Goal: Task Accomplishment & Management: Complete application form

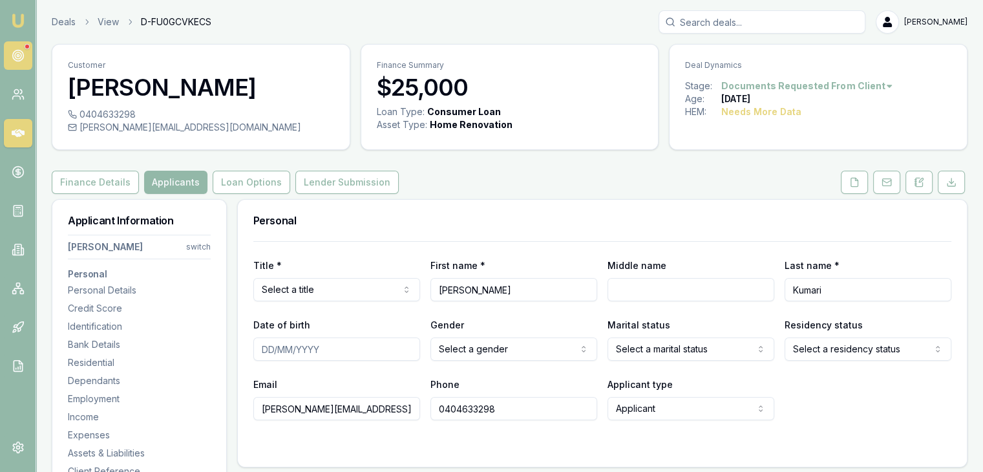
click at [21, 47] on link at bounding box center [18, 55] width 28 height 28
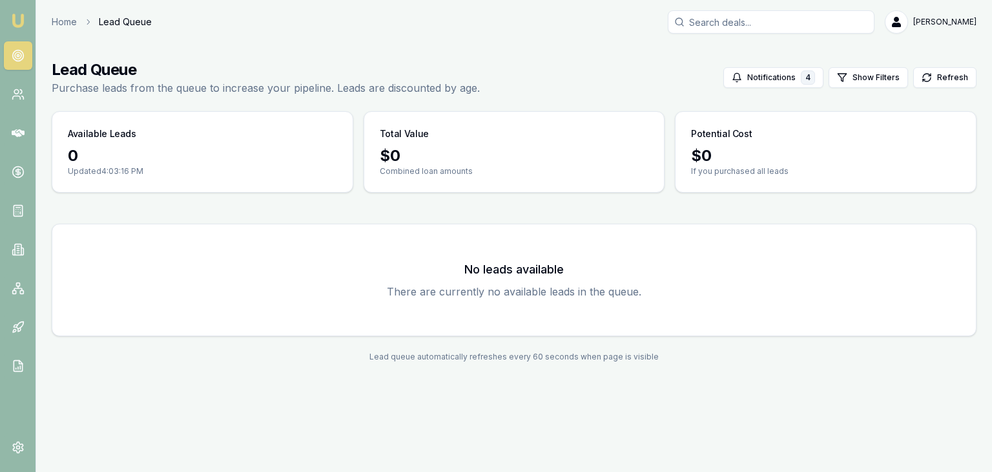
click at [14, 21] on img at bounding box center [18, 21] width 16 height 16
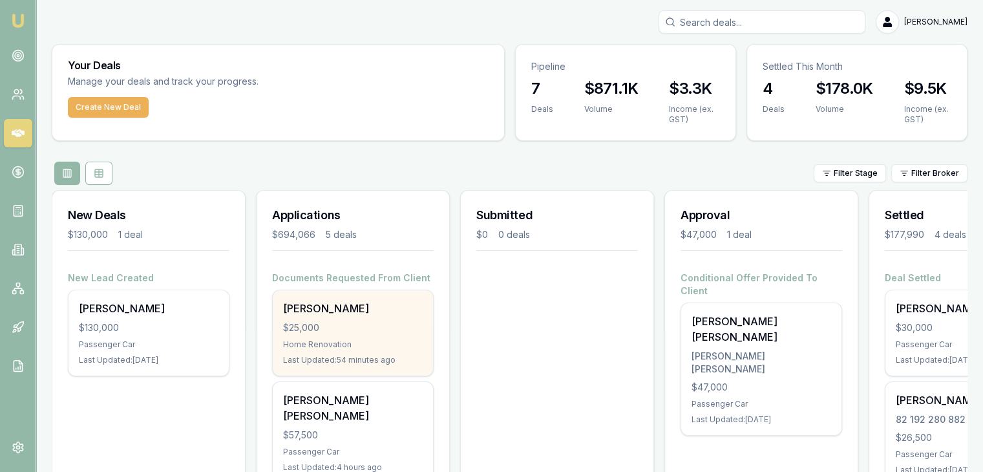
click at [331, 346] on div "Home Renovation" at bounding box center [353, 344] width 140 height 10
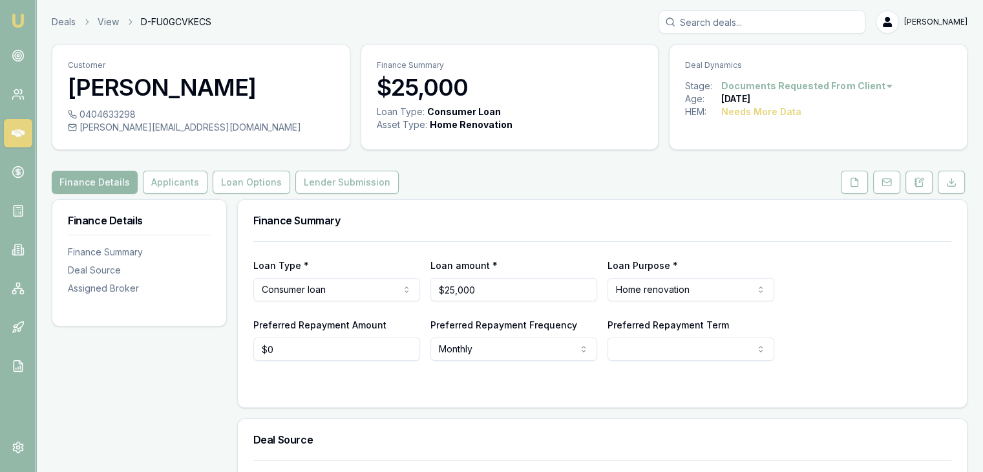
scroll to position [129, 0]
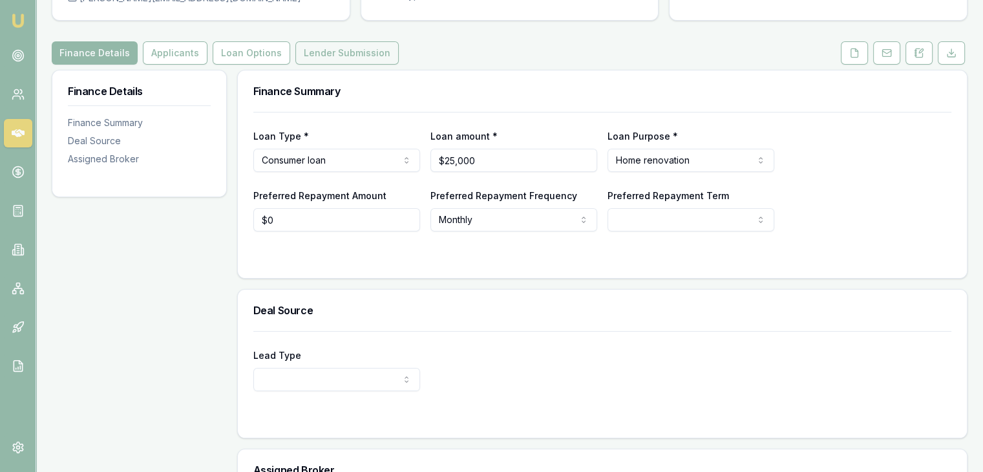
click at [297, 56] on button "Lender Submission" at bounding box center [346, 52] width 103 height 23
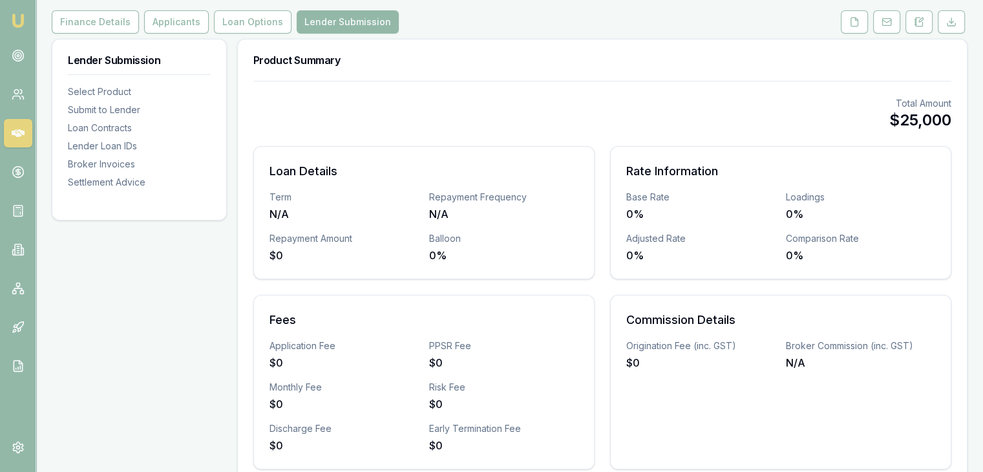
scroll to position [17, 0]
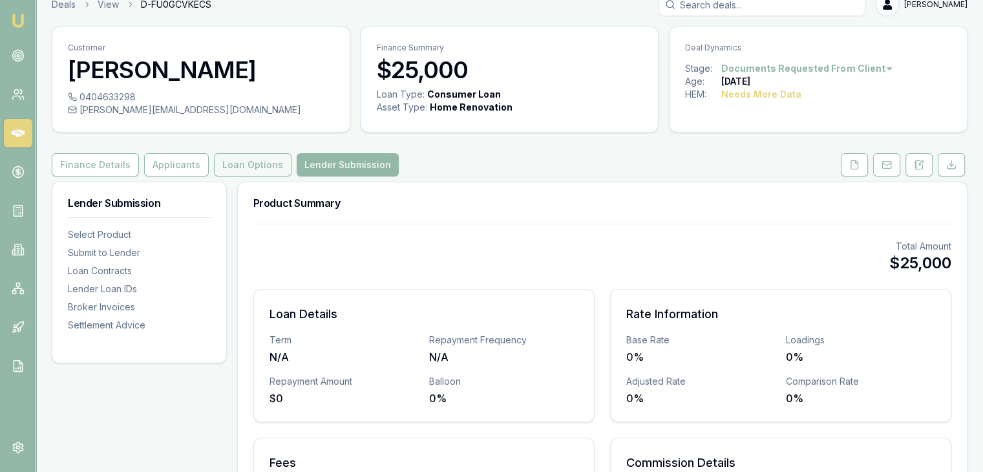
click at [255, 158] on button "Loan Options" at bounding box center [253, 164] width 78 height 23
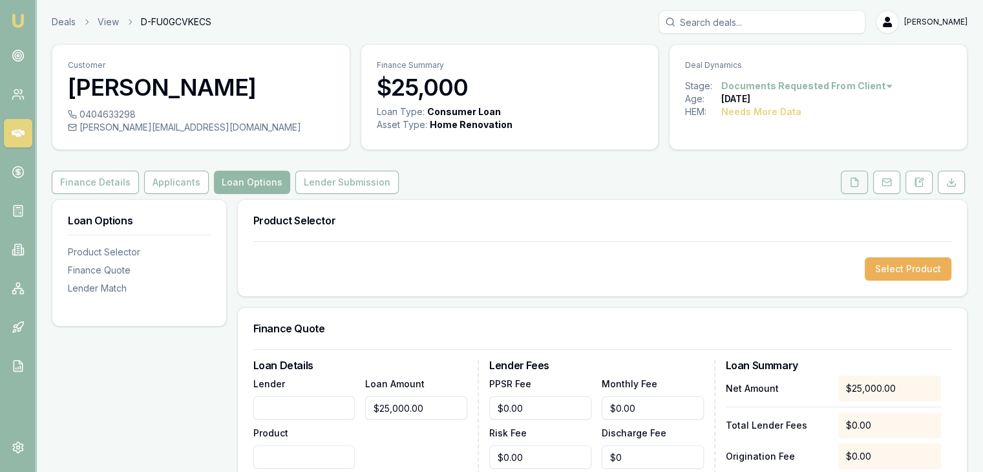
click at [852, 181] on icon at bounding box center [854, 182] width 7 height 8
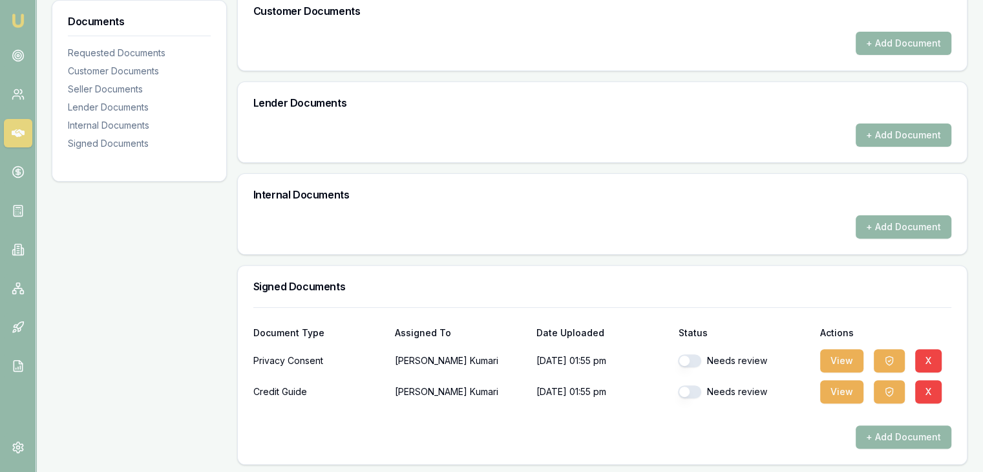
scroll to position [390, 0]
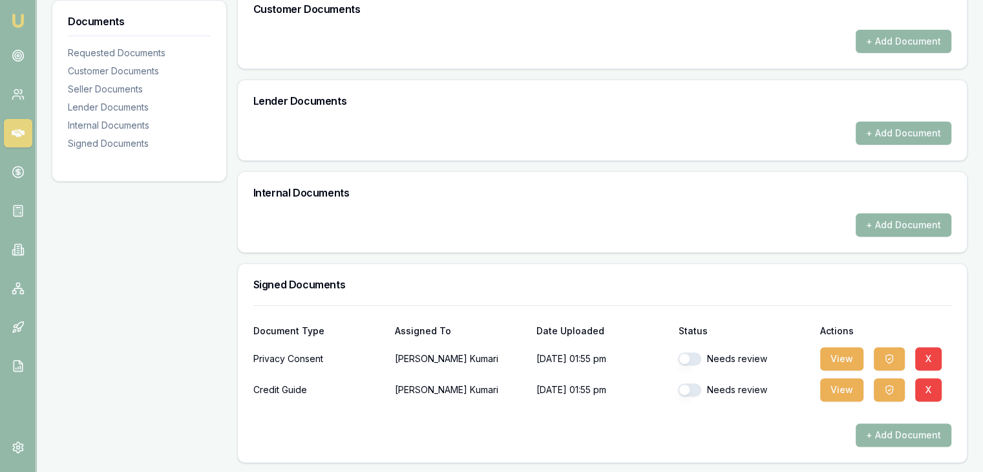
click at [685, 353] on button "button" at bounding box center [689, 358] width 23 height 13
checkbox input "true"
click at [693, 384] on button "button" at bounding box center [689, 389] width 23 height 13
checkbox input "true"
click at [886, 354] on icon "button" at bounding box center [889, 358] width 10 height 10
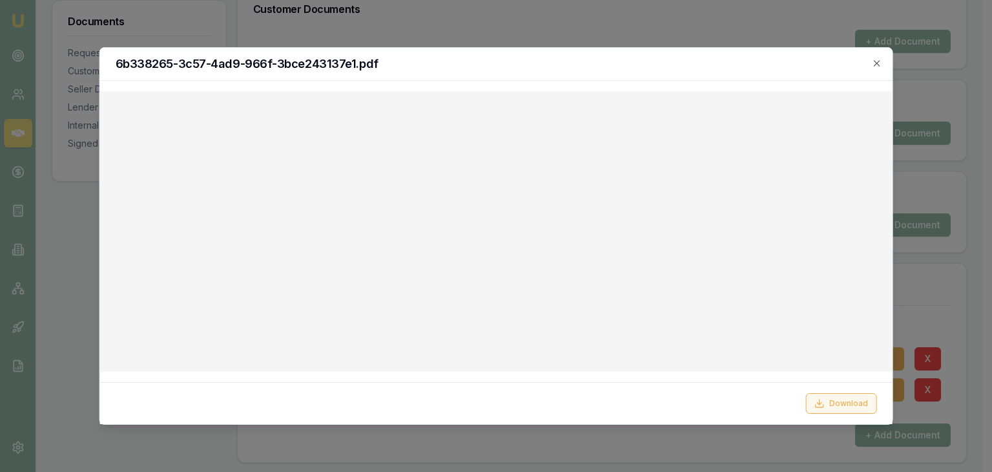
click at [819, 401] on icon at bounding box center [819, 403] width 10 height 10
click at [874, 61] on icon "button" at bounding box center [877, 63] width 10 height 10
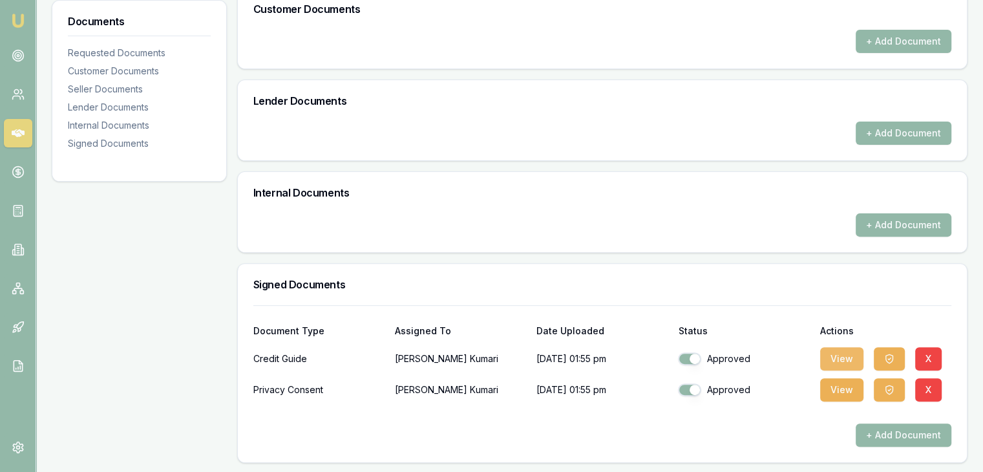
click at [829, 360] on button "View" at bounding box center [841, 358] width 43 height 23
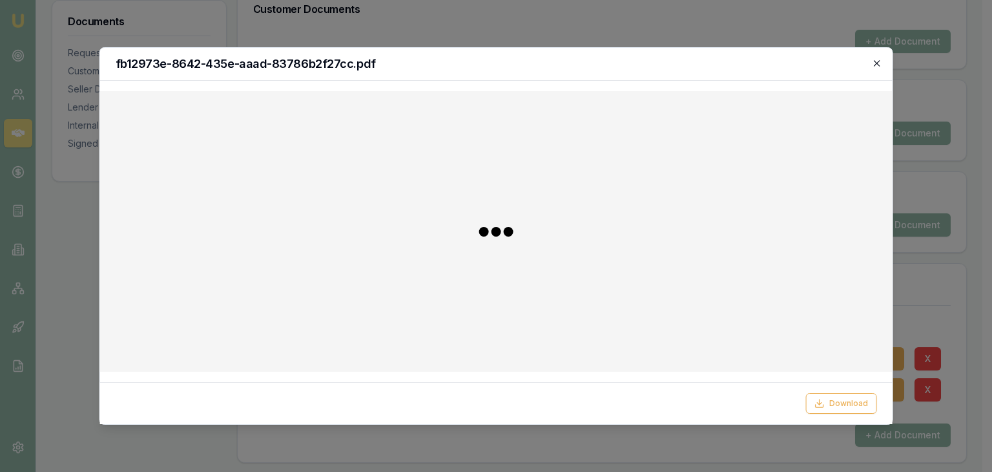
click at [877, 61] on icon "button" at bounding box center [877, 63] width 10 height 10
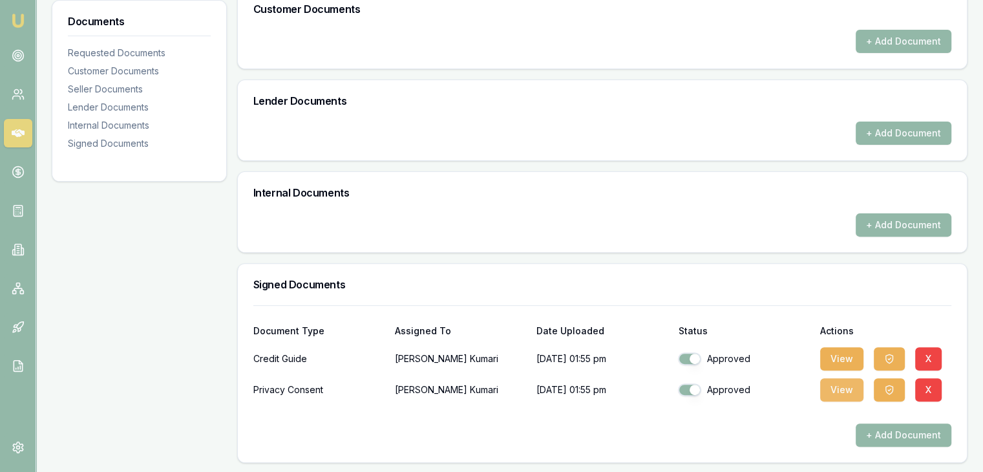
click at [835, 383] on button "View" at bounding box center [841, 389] width 43 height 23
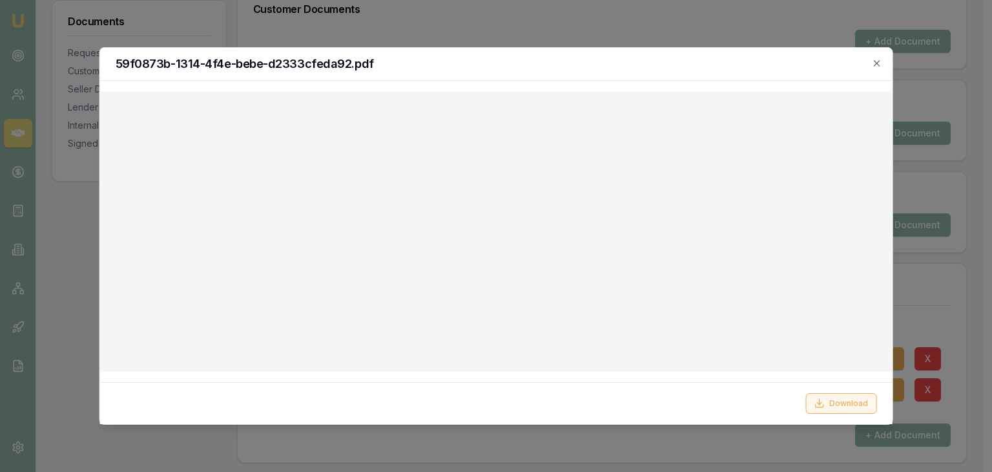
click at [817, 403] on icon at bounding box center [819, 403] width 10 height 10
drag, startPoint x: 650, startPoint y: 68, endPoint x: 661, endPoint y: 76, distance: 13.4
click at [651, 70] on div "59f0873b-1314-4f4e-bebe-d2333cfeda92.pdf" at bounding box center [496, 64] width 793 height 33
click at [879, 60] on icon "button" at bounding box center [877, 63] width 10 height 10
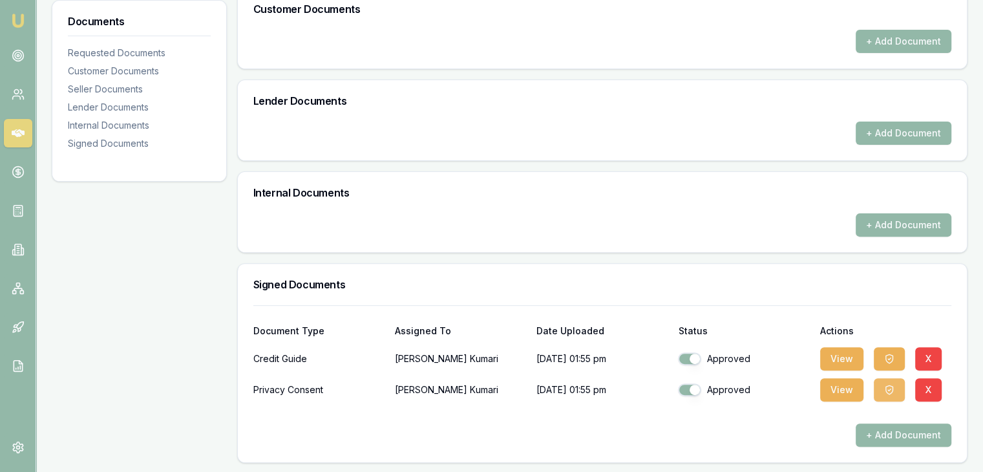
click at [889, 388] on icon "button" at bounding box center [889, 389] width 10 height 10
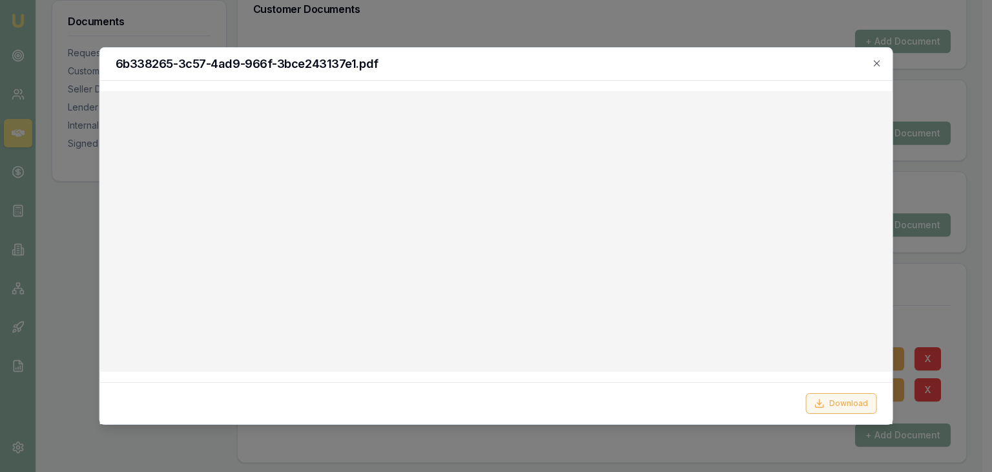
click at [817, 401] on icon at bounding box center [819, 403] width 10 height 10
click at [876, 60] on icon "button" at bounding box center [877, 63] width 10 height 10
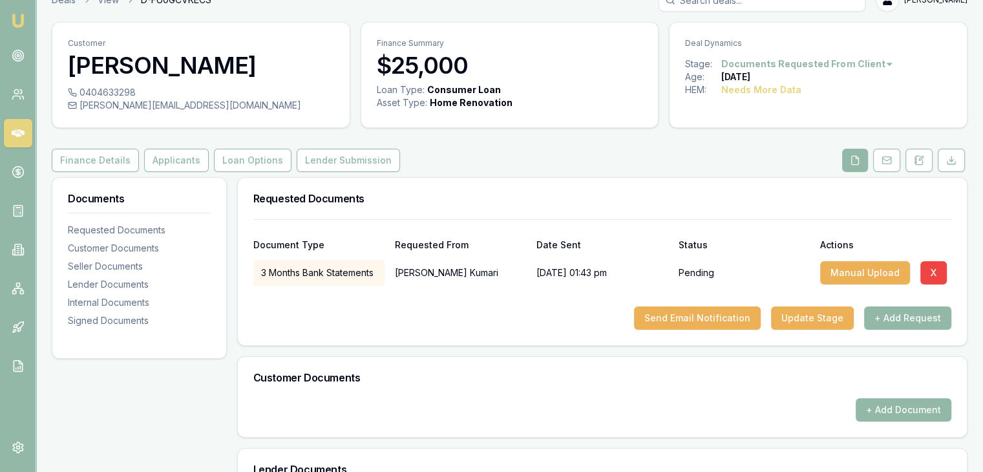
scroll to position [0, 0]
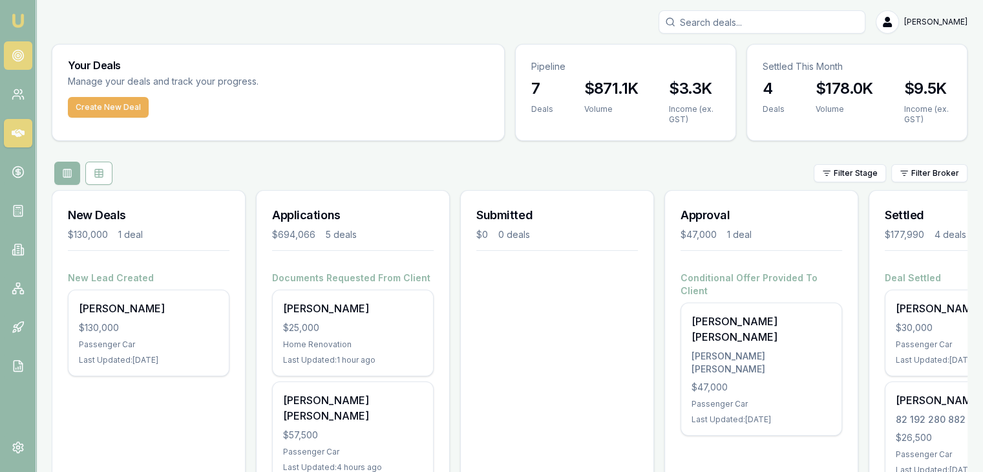
drag, startPoint x: 0, startPoint y: 0, endPoint x: 23, endPoint y: 54, distance: 59.0
click at [23, 54] on icon at bounding box center [18, 55] width 13 height 13
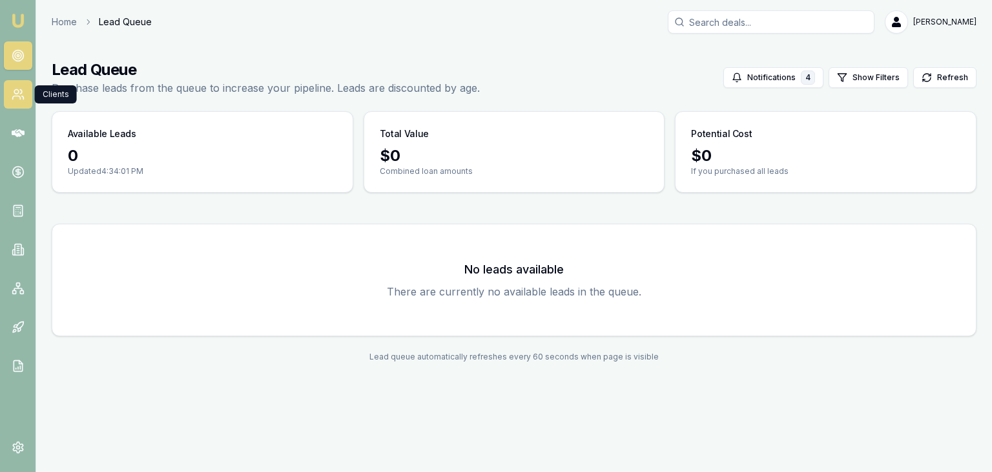
click at [8, 96] on link at bounding box center [18, 94] width 28 height 28
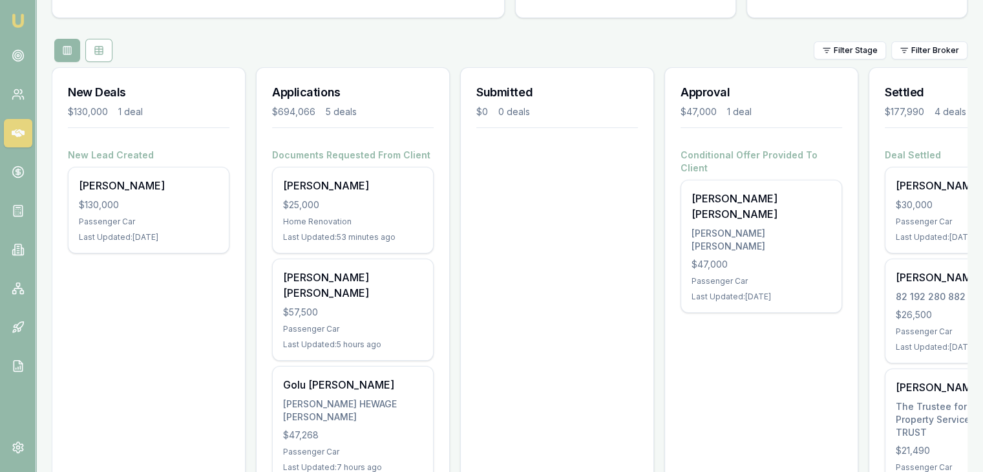
scroll to position [129, 0]
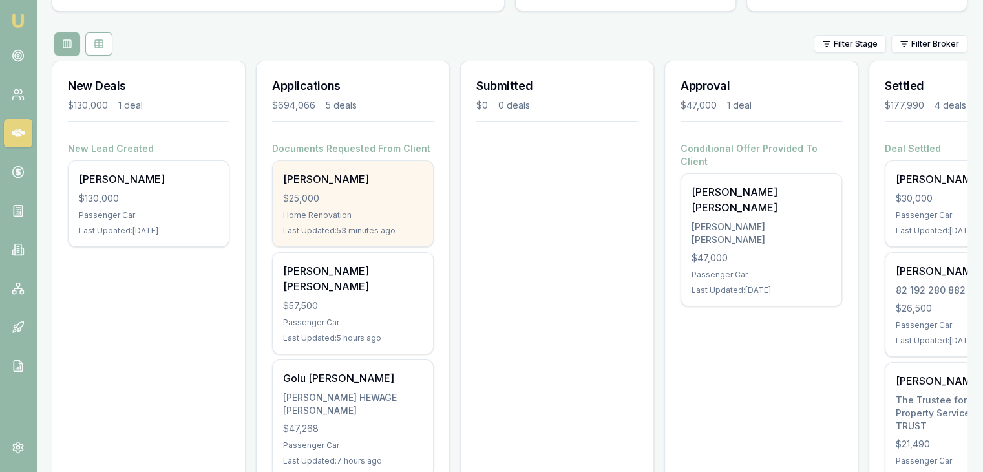
click at [339, 193] on div "$25,000" at bounding box center [353, 198] width 140 height 13
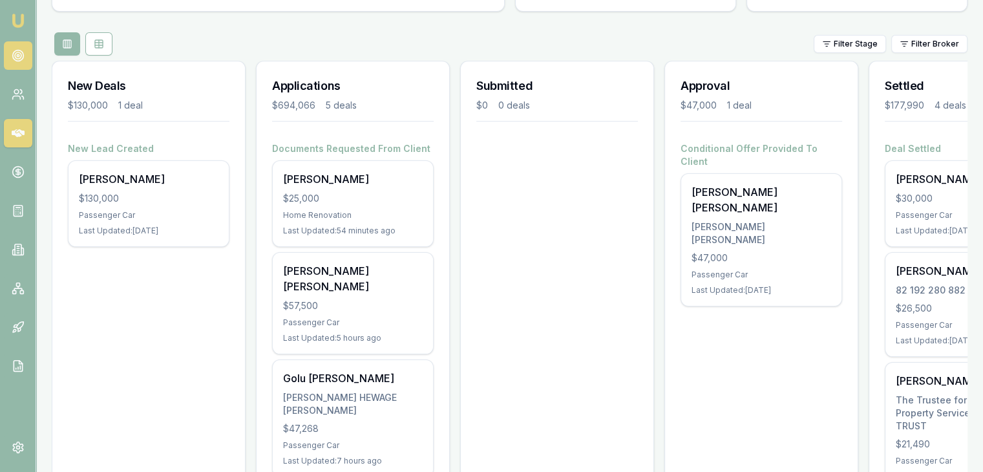
click at [21, 56] on circle at bounding box center [18, 55] width 6 height 6
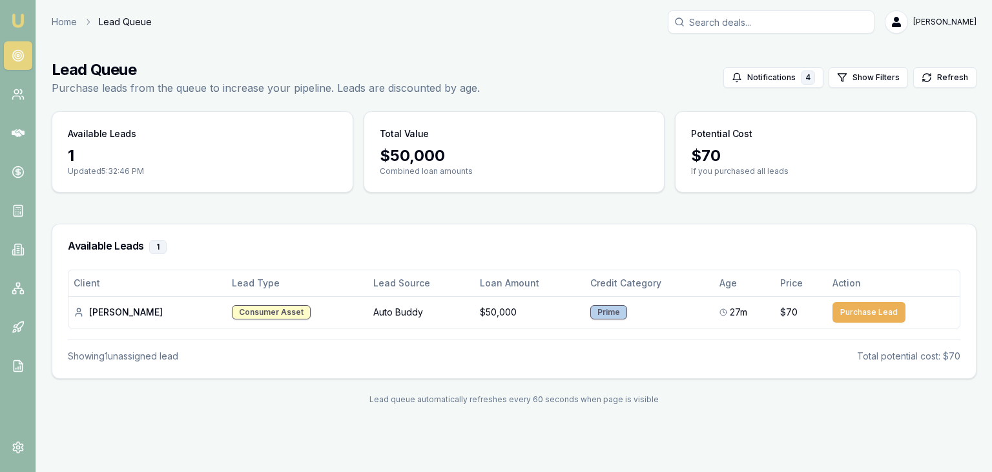
click at [23, 19] on img at bounding box center [18, 21] width 16 height 16
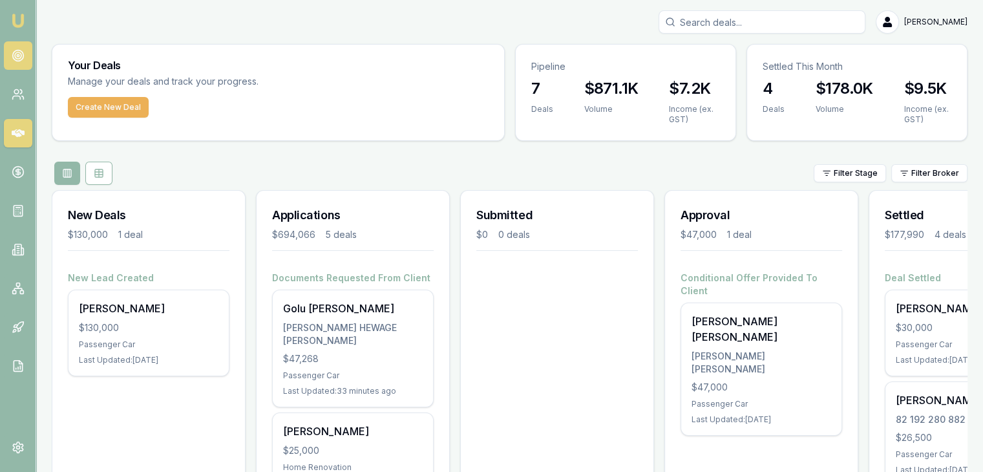
click at [17, 54] on circle at bounding box center [18, 55] width 2 height 2
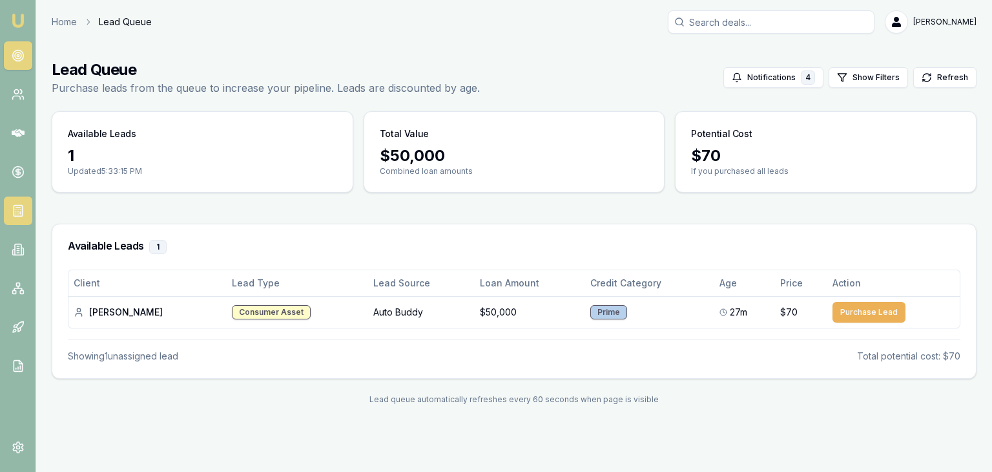
click at [14, 207] on rect at bounding box center [18, 210] width 8 height 11
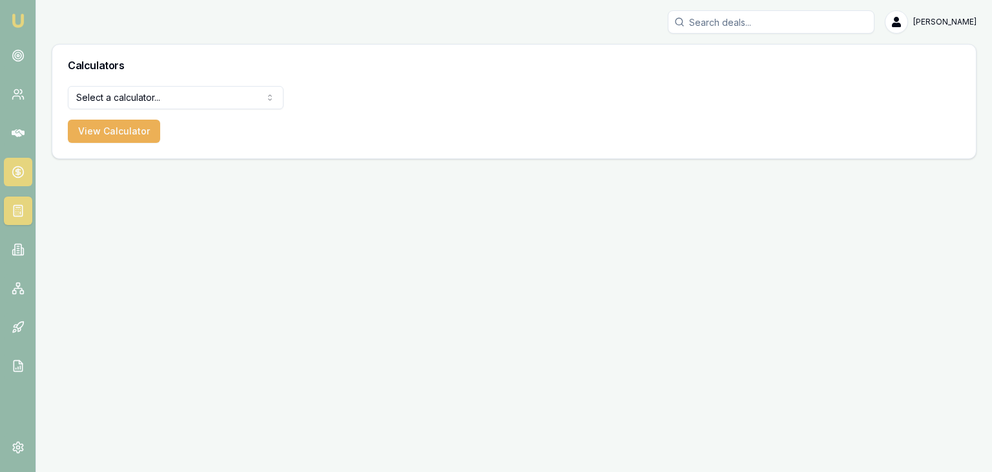
click at [21, 167] on circle at bounding box center [17, 172] width 11 height 11
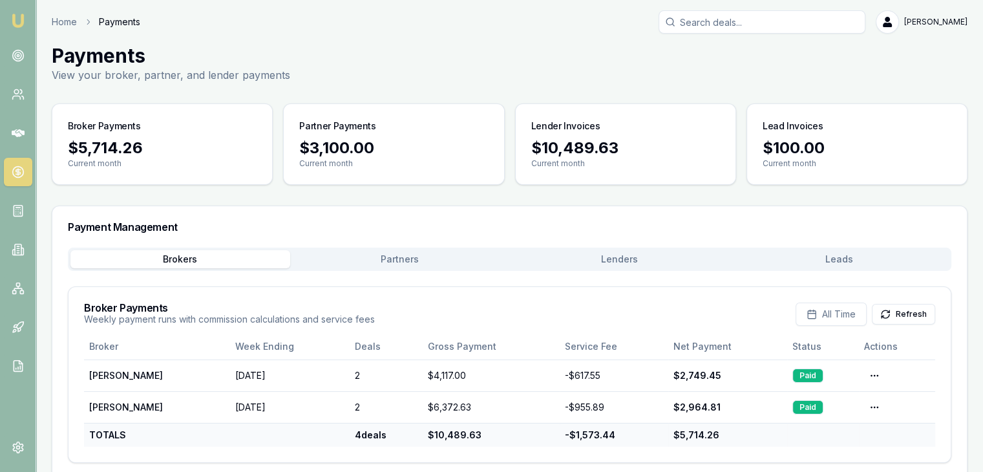
click at [0, 280] on nav "Emu Broker" at bounding box center [18, 195] width 36 height 390
click at [17, 248] on icon at bounding box center [18, 248] width 2 height 0
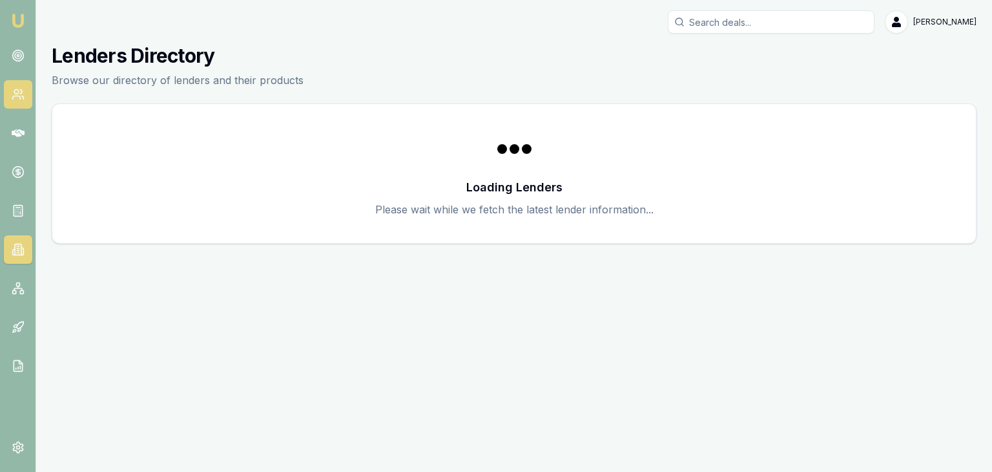
click at [18, 89] on icon at bounding box center [18, 94] width 13 height 13
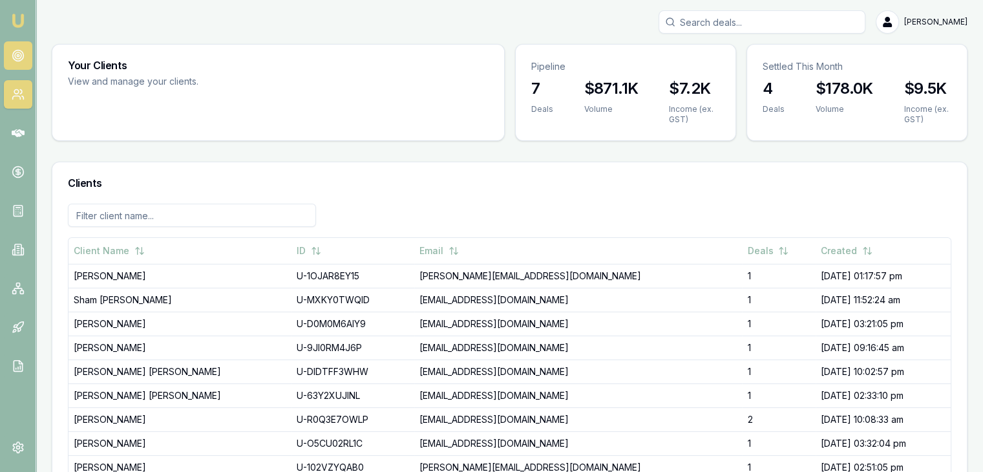
click at [26, 54] on link at bounding box center [18, 55] width 28 height 28
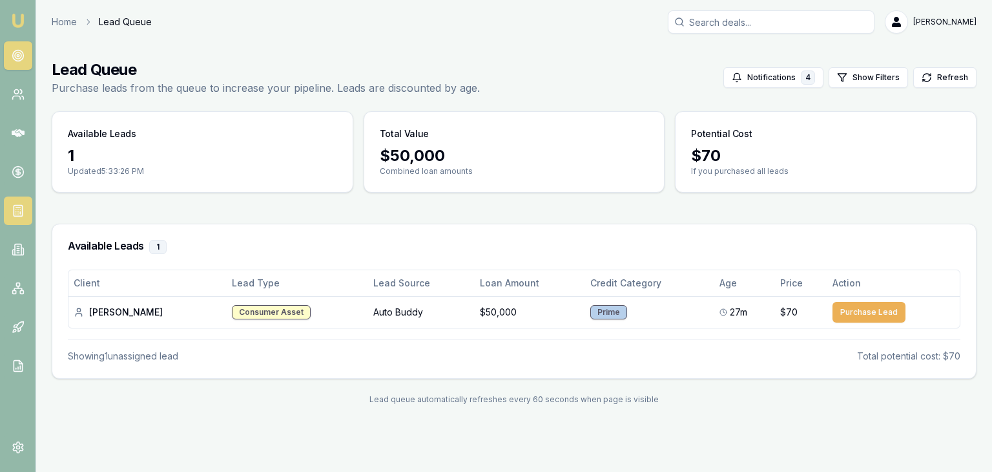
click at [24, 207] on link at bounding box center [18, 210] width 28 height 28
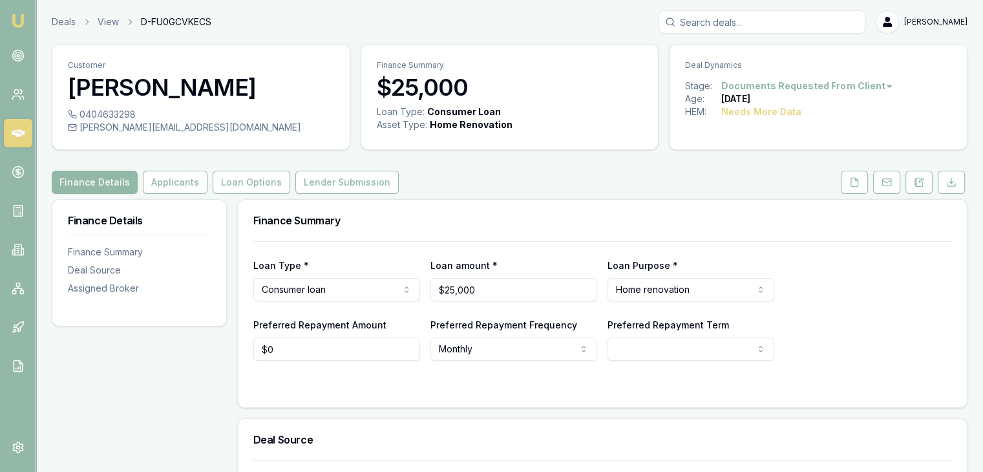
scroll to position [194, 0]
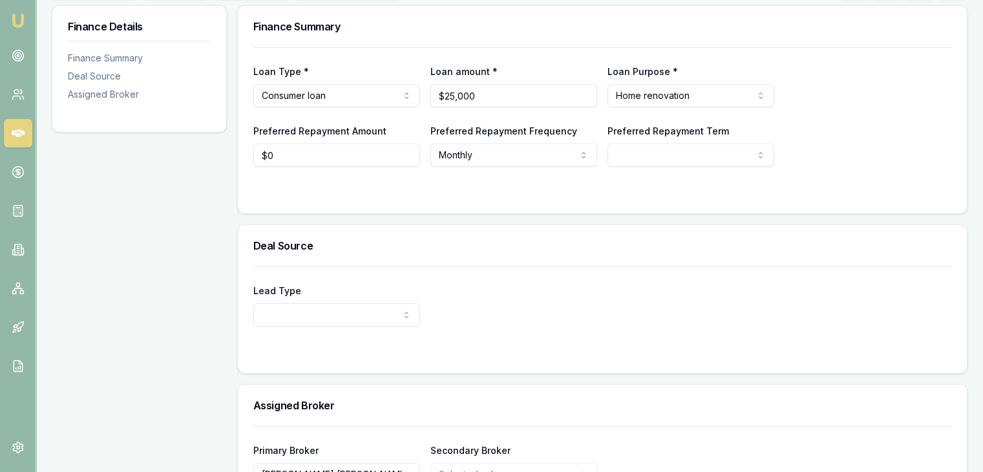
click at [670, 158] on html "Emu Broker Deals View D-FU0GCVKECS Pinkesh Patel Toggle Menu Customer Parveen K…" at bounding box center [491, 42] width 983 height 472
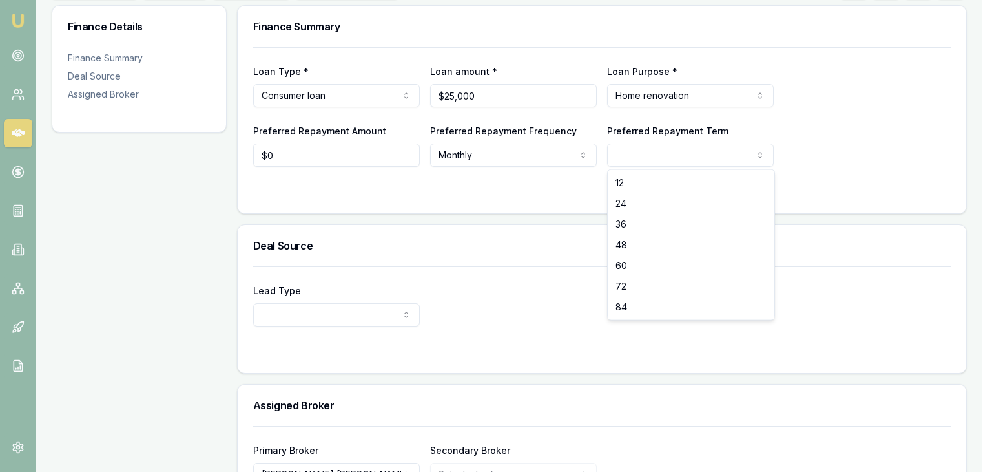
select select "60"
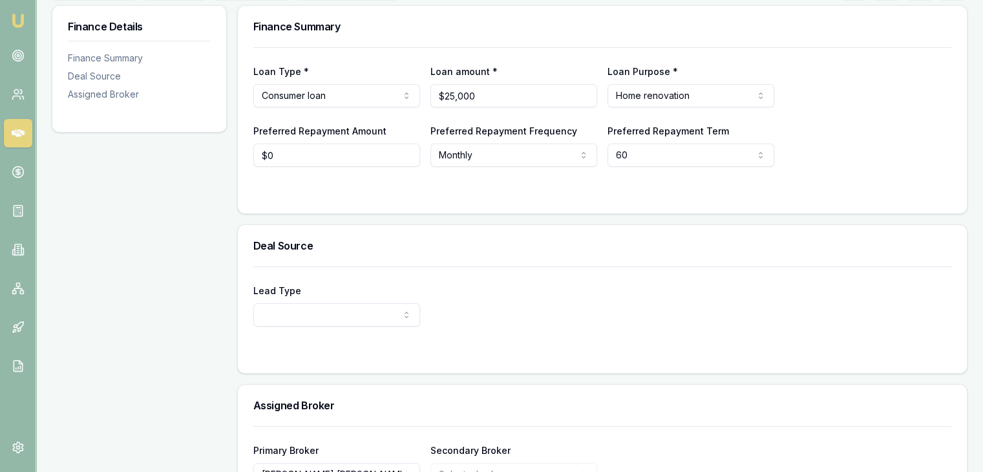
click at [468, 241] on h3 "Deal Source" at bounding box center [602, 245] width 698 height 10
click at [404, 278] on html "Emu Broker Deals View D-FU0GCVKECS Pinkesh Patel Toggle Menu Customer Parveen K…" at bounding box center [496, 42] width 992 height 472
click at [420, 317] on div "Lead Type New client New client Repeat client Partner Campaign Other Lead Sourc…" at bounding box center [602, 304] width 698 height 44
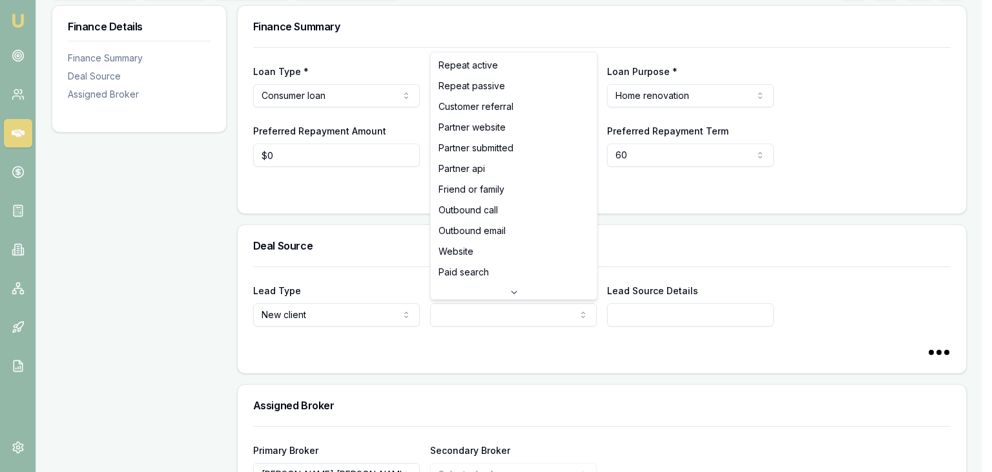
click at [439, 278] on html "Emu Broker Deals View D-FU0GCVKECS Pinkesh Patel Toggle Menu Customer Parveen K…" at bounding box center [496, 42] width 992 height 472
click at [726, 257] on html "Emu Broker Deals View D-FU0GCVKECS Pinkesh Patel Toggle Menu Customer Parveen K…" at bounding box center [491, 42] width 983 height 472
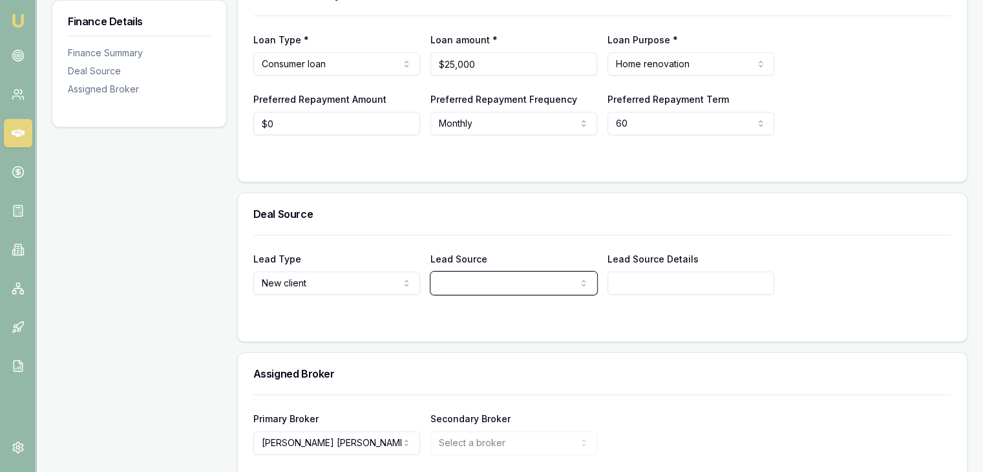
scroll to position [19, 0]
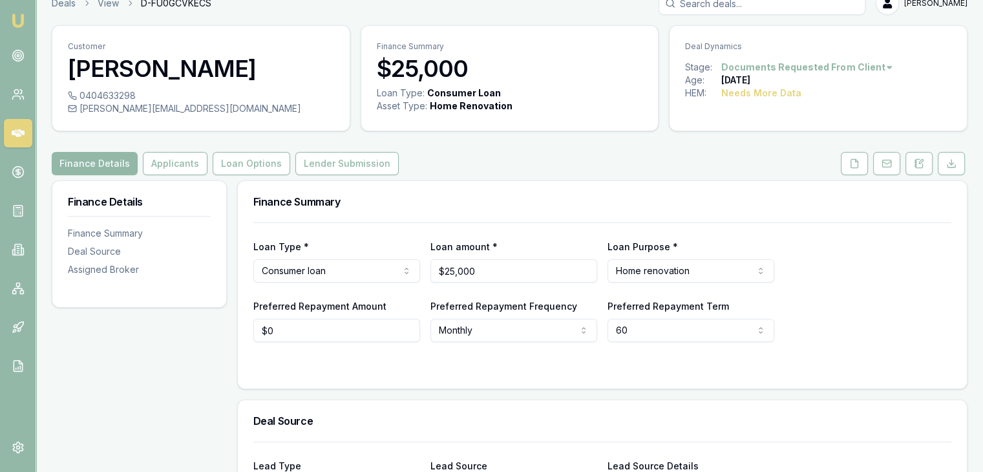
click at [15, 19] on img at bounding box center [18, 21] width 16 height 16
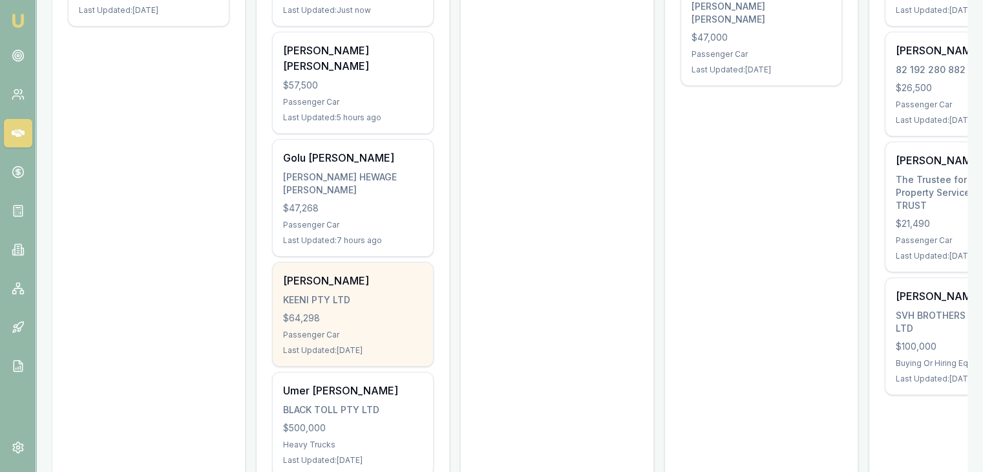
scroll to position [329, 0]
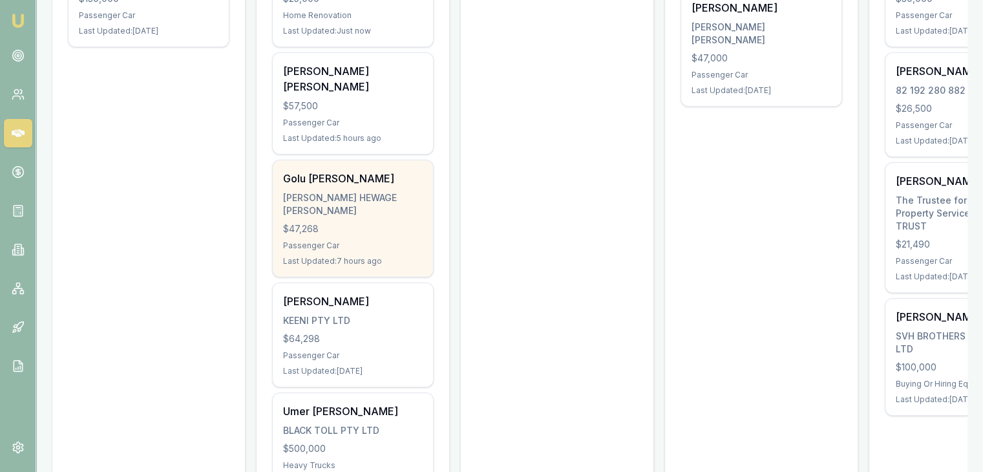
click at [330, 240] on div "Passenger Car" at bounding box center [353, 245] width 140 height 10
click at [346, 191] on div "[PERSON_NAME] HEWAGE [PERSON_NAME]" at bounding box center [353, 204] width 140 height 26
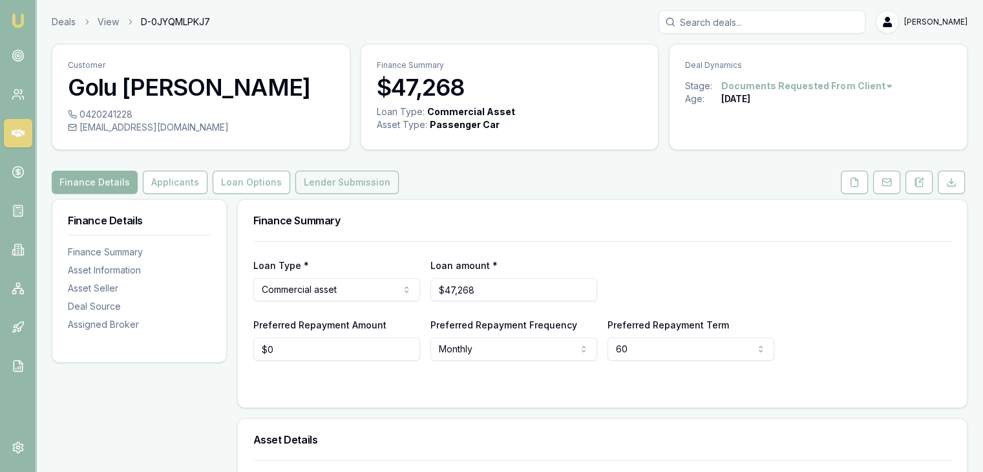
click at [315, 183] on button "Lender Submission" at bounding box center [346, 182] width 103 height 23
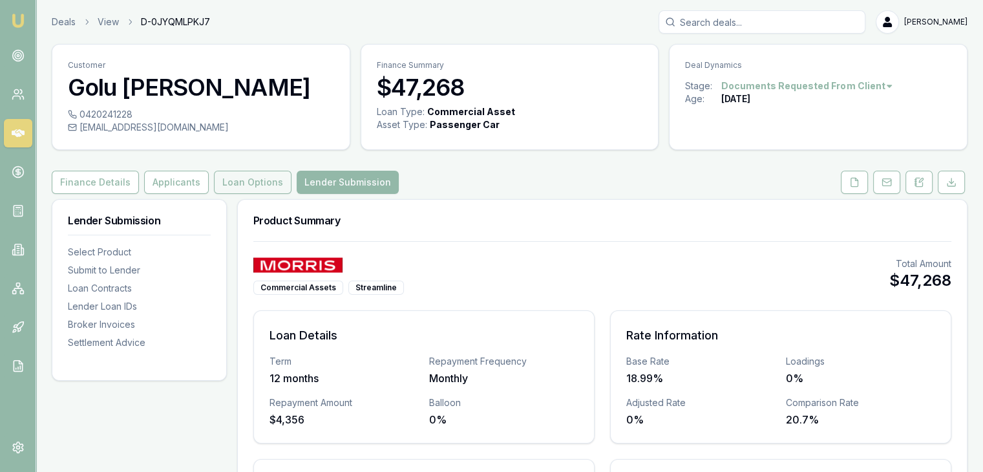
click at [245, 182] on button "Loan Options" at bounding box center [253, 182] width 78 height 23
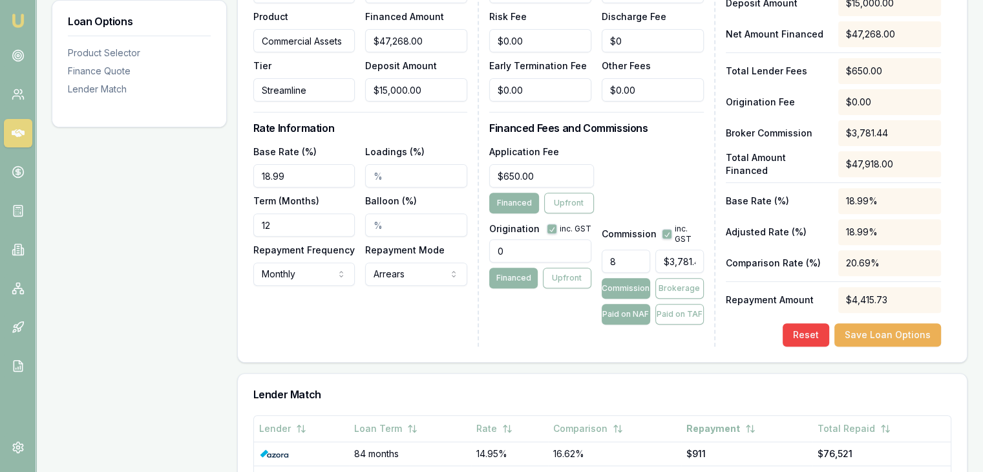
scroll to position [452, 0]
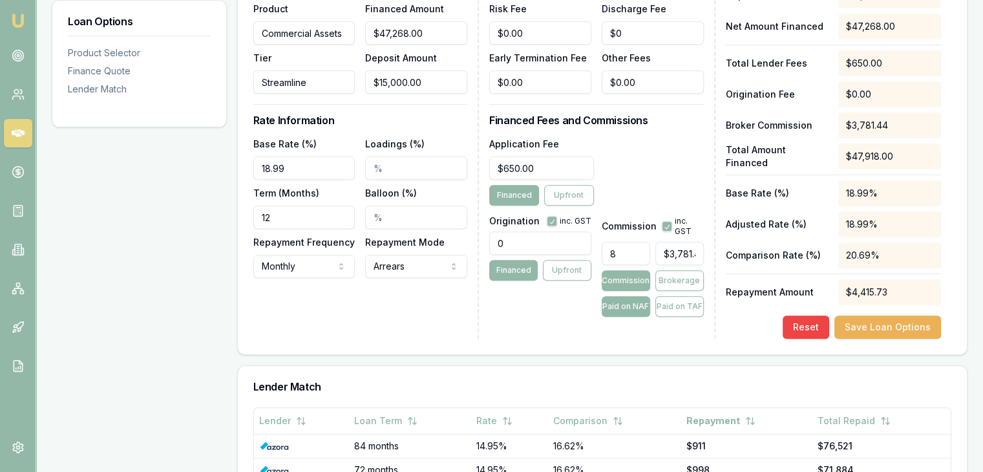
click at [284, 223] on input "12" at bounding box center [304, 216] width 102 height 23
type input "060"
click at [295, 309] on div "Loan Details Lender Morris Finance Product Commercial Assets Tier Streamline To…" at bounding box center [365, 137] width 225 height 403
click at [549, 246] on input "0" at bounding box center [540, 242] width 102 height 23
type input "900.00"
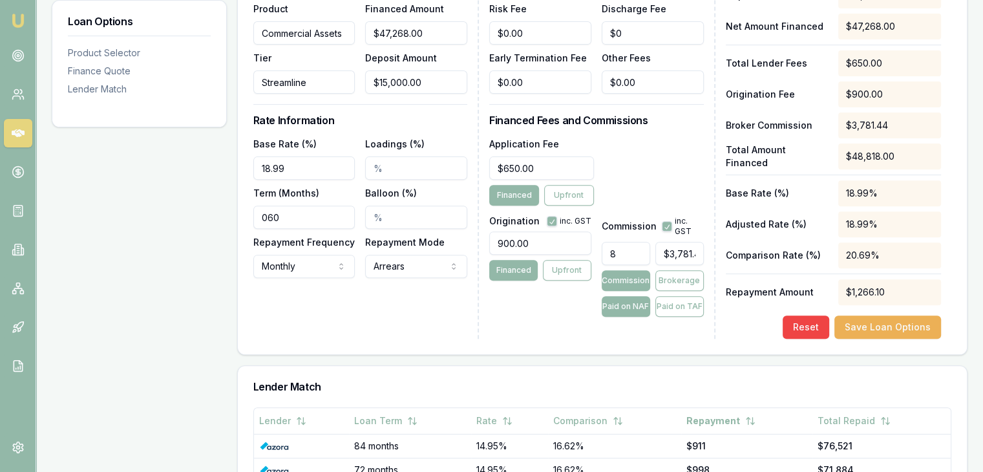
click at [527, 298] on div "Origination inc. GST 900.00 Financed Upfront" at bounding box center [540, 264] width 102 height 106
click at [857, 322] on button "Save Loan Options" at bounding box center [887, 326] width 107 height 23
click at [620, 251] on input "8" at bounding box center [626, 253] width 48 height 23
type input "$0.00"
type input "7"
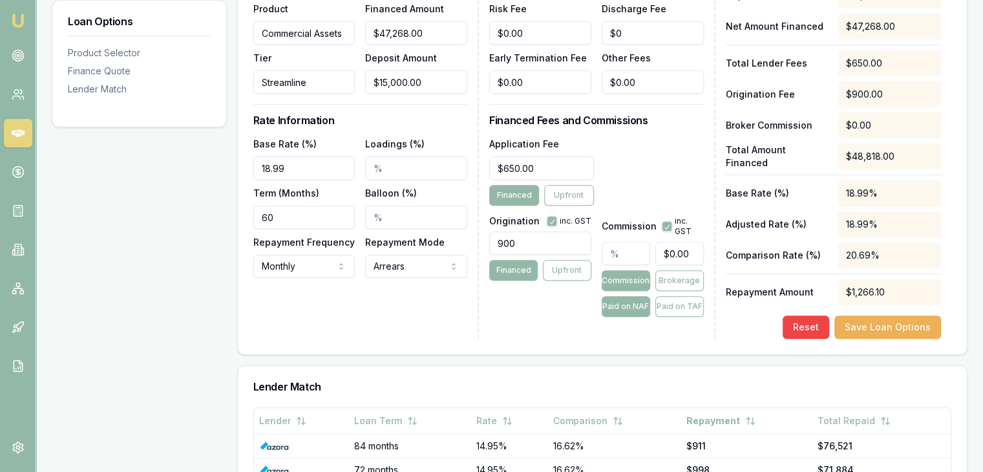
type input "$3,308.76"
type input "7.00%"
click at [561, 317] on div "Lender Fees PPSR Fee $0.00 Monthly Fee $0.00 Risk Fee $0.00 Discharge Fee $0 Ea…" at bounding box center [601, 137] width 225 height 403
click at [874, 324] on button "Save Loan Options" at bounding box center [887, 326] width 107 height 23
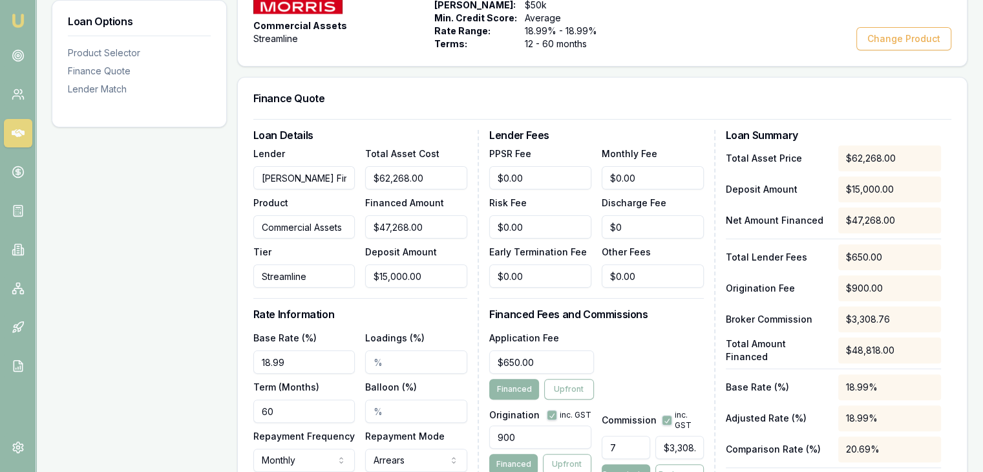
scroll to position [0, 0]
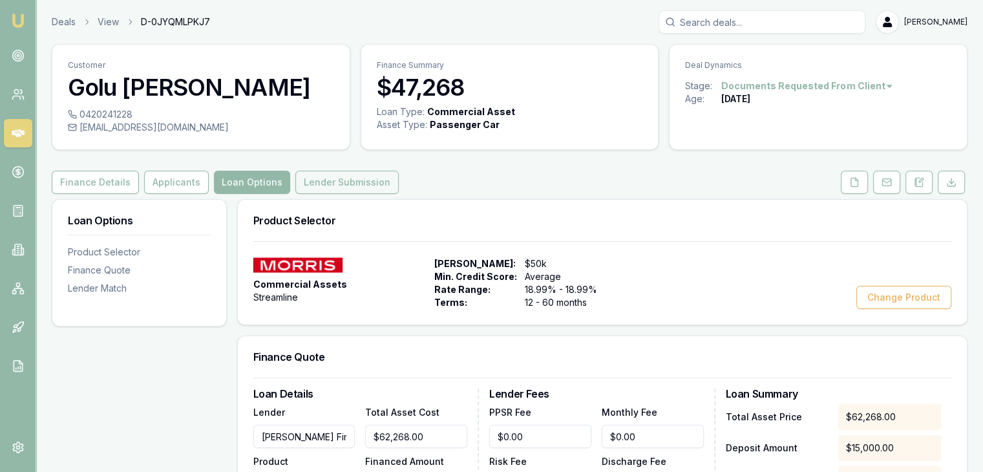
click at [339, 187] on button "Lender Submission" at bounding box center [346, 182] width 103 height 23
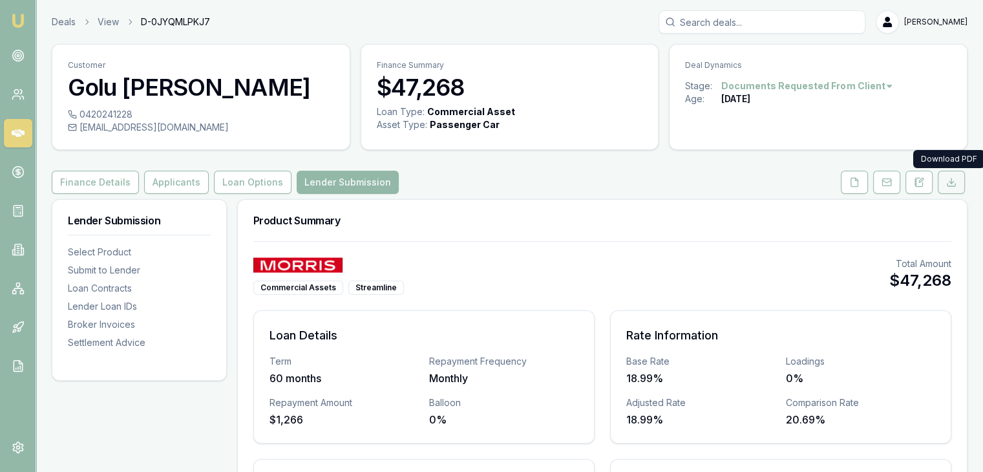
click at [957, 183] on button at bounding box center [951, 182] width 27 height 23
click at [96, 179] on button "Finance Details" at bounding box center [95, 182] width 87 height 23
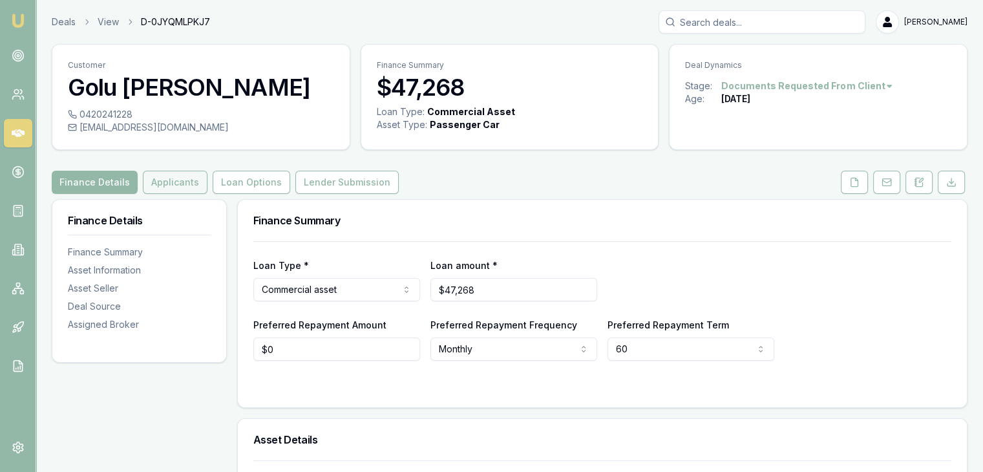
click at [171, 184] on button "Applicants" at bounding box center [175, 182] width 65 height 23
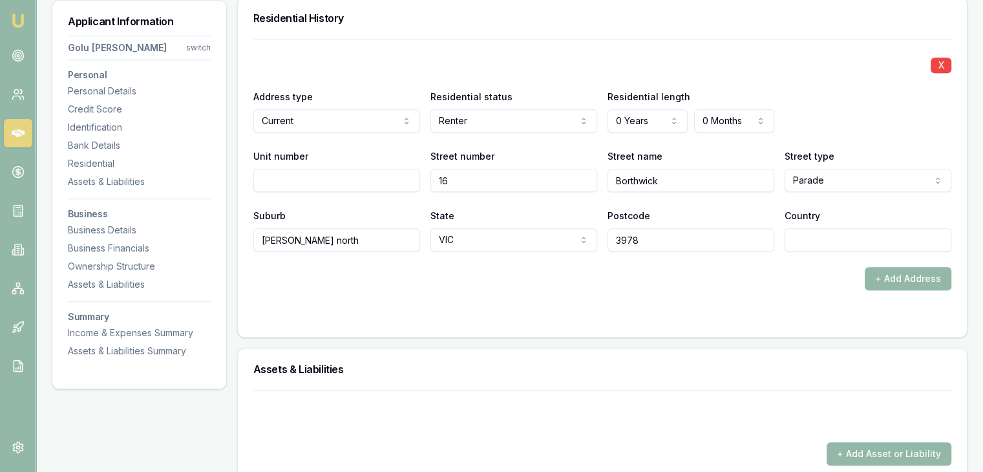
scroll to position [1357, 0]
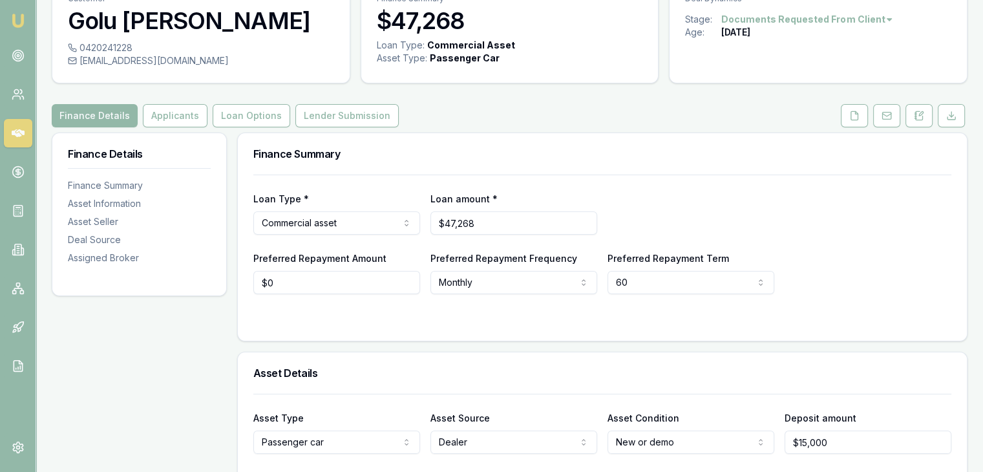
scroll to position [65, 0]
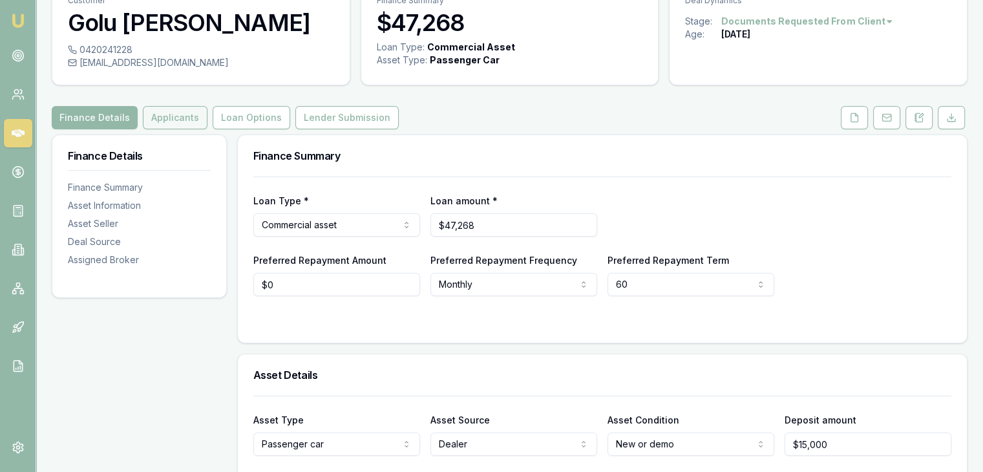
click at [182, 122] on button "Applicants" at bounding box center [175, 117] width 65 height 23
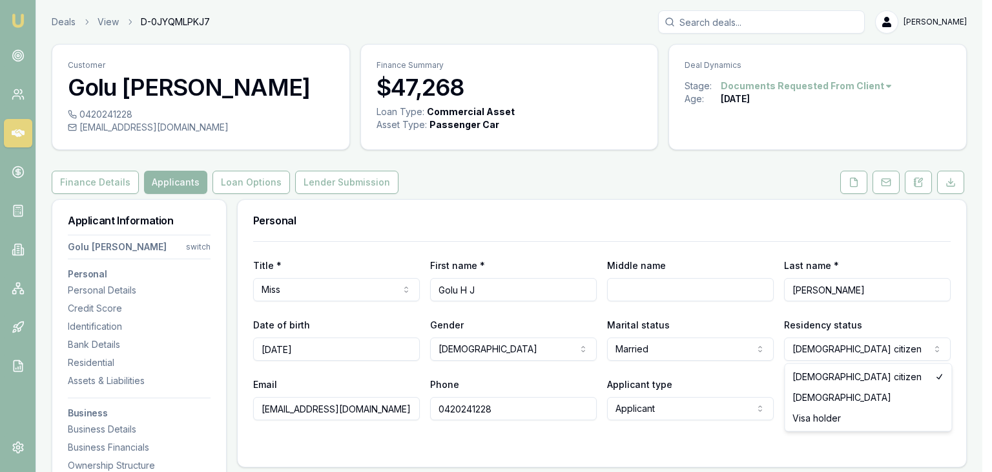
click at [832, 351] on html "Emu Broker Deals View D-0JYQMLPKJ7 [PERSON_NAME] Toggle Menu Customer Golu [PER…" at bounding box center [496, 236] width 992 height 472
select select "[DEMOGRAPHIC_DATA]"
drag, startPoint x: 832, startPoint y: 393, endPoint x: 810, endPoint y: 414, distance: 31.1
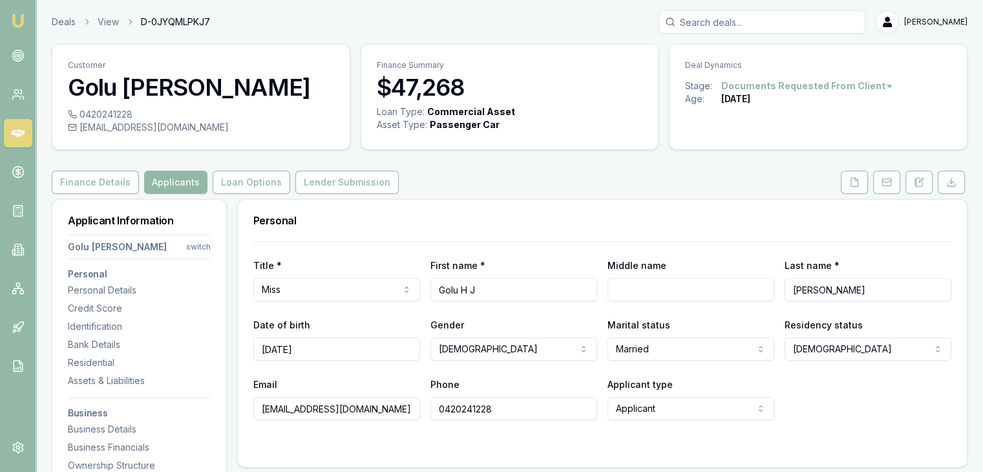
click at [806, 434] on form "Title * Miss Mr Mrs Miss Ms Dr Prof First name * [PERSON_NAME] name Last name *…" at bounding box center [602, 346] width 698 height 210
click at [18, 19] on img at bounding box center [18, 21] width 16 height 16
